Goal: Check status: Check status

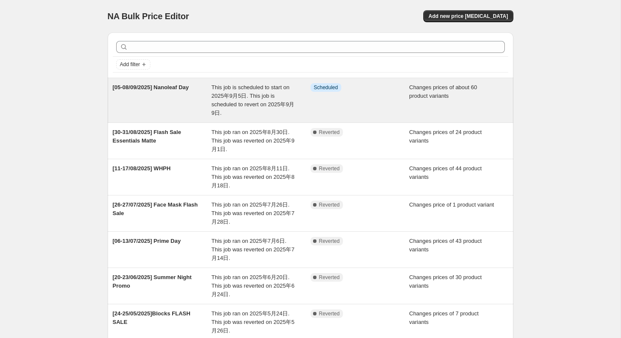
click at [229, 110] on div "This job is scheduled to start on 2025年9月5日. This job is scheduled to revert on…" at bounding box center [260, 100] width 99 height 34
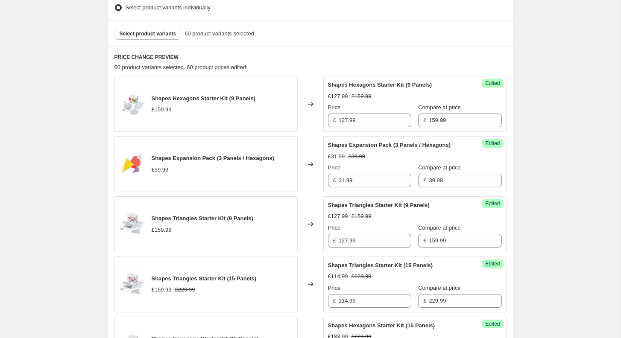
scroll to position [259, 0]
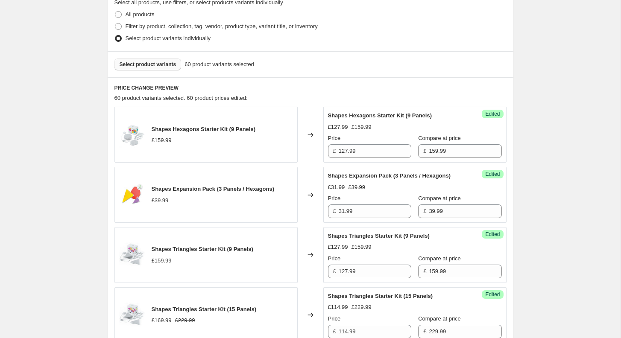
click at [159, 65] on span "Select product variants" at bounding box center [148, 64] width 57 height 7
click at [158, 65] on span "Select product variants" at bounding box center [148, 64] width 57 height 7
click at [149, 60] on button "Select product variants" at bounding box center [147, 65] width 67 height 12
click at [164, 64] on span "Select product variants" at bounding box center [148, 64] width 57 height 7
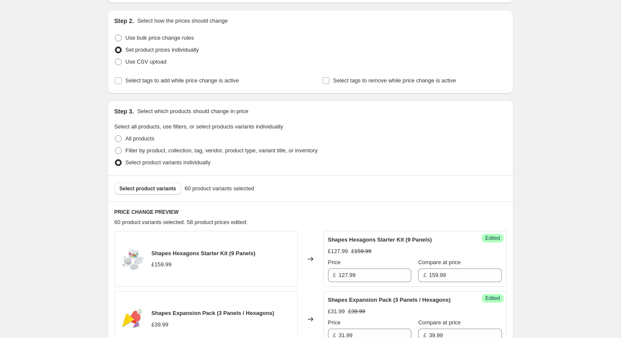
scroll to position [0, 0]
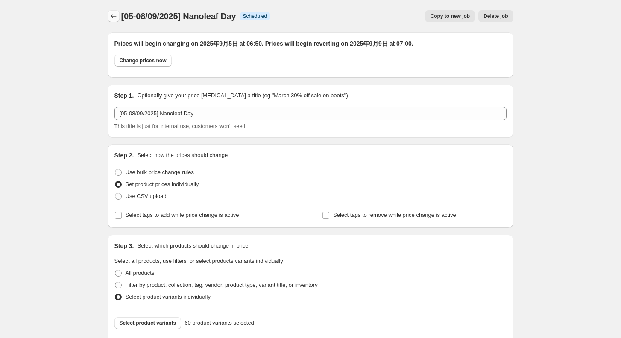
click at [115, 12] on icon "Price change jobs" at bounding box center [113, 16] width 9 height 9
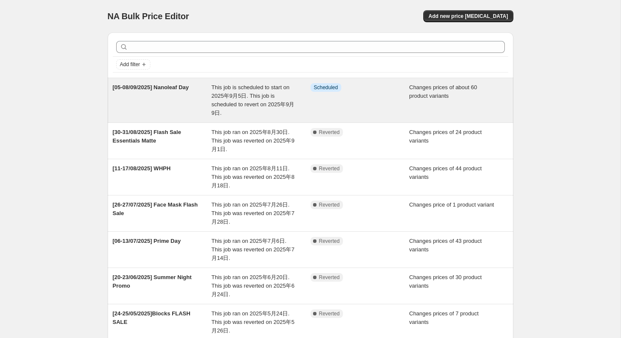
click at [270, 91] on div "This job is scheduled to start on 2025年9月5日. This job is scheduled to revert on…" at bounding box center [260, 100] width 99 height 34
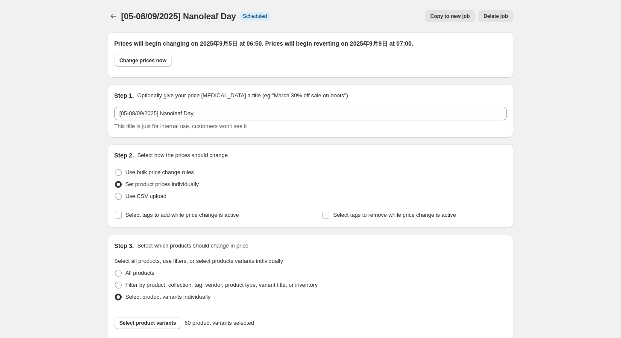
click at [111, 9] on div "[05-08/09/2025] Nanoleaf Day. This page is ready [05-08/09/2025] Nanoleaf Day I…" at bounding box center [311, 16] width 406 height 32
click at [111, 14] on icon "Price change jobs" at bounding box center [113, 16] width 9 height 9
